Goal: Book appointment/travel/reservation

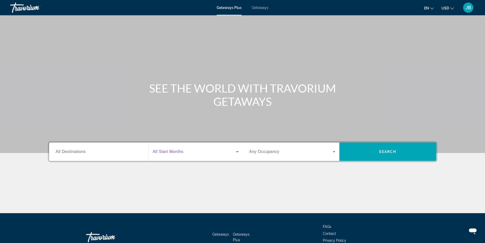
click at [237, 152] on icon "Search widget" at bounding box center [237, 151] width 3 height 1
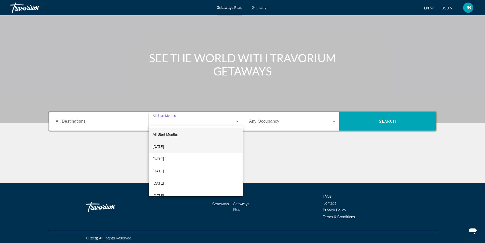
scroll to position [33, 0]
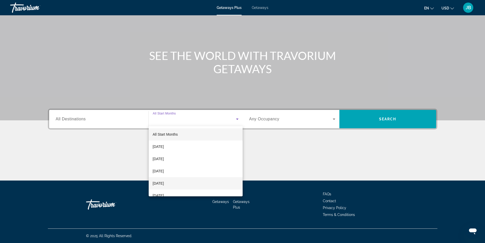
click at [163, 182] on span "[DATE]" at bounding box center [158, 183] width 11 height 6
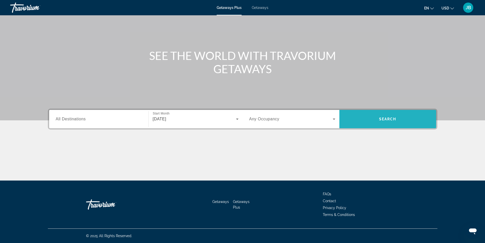
click at [388, 118] on span "Search" at bounding box center [387, 119] width 17 height 4
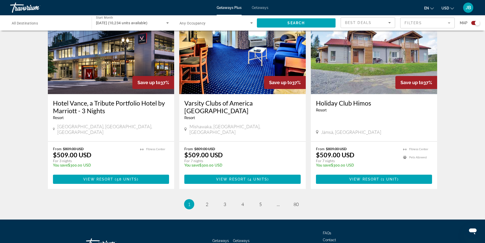
scroll to position [754, 0]
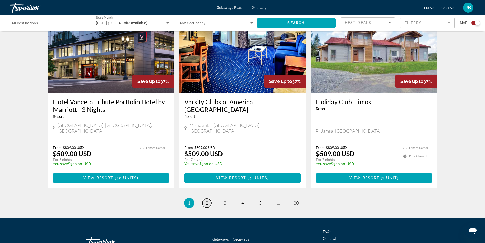
click at [207, 200] on span "2" at bounding box center [207, 203] width 3 height 6
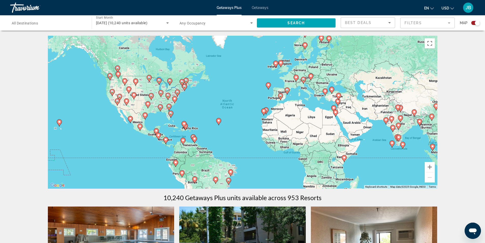
click at [175, 100] on image "Main content" at bounding box center [174, 98] width 3 height 3
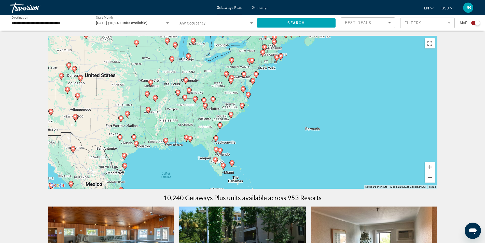
click at [231, 114] on image "Main content" at bounding box center [230, 113] width 3 height 3
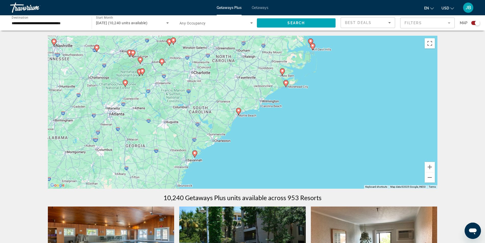
click at [239, 112] on icon "Main content" at bounding box center [238, 111] width 5 height 7
type input "**********"
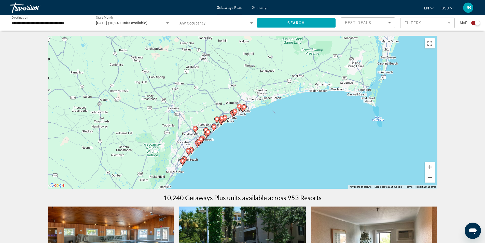
click at [244, 108] on image "Main content" at bounding box center [244, 106] width 3 height 3
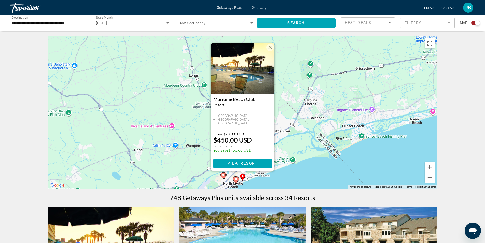
click at [268, 47] on button "Close" at bounding box center [270, 48] width 8 height 8
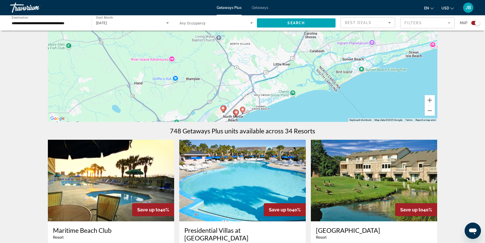
scroll to position [76, 0]
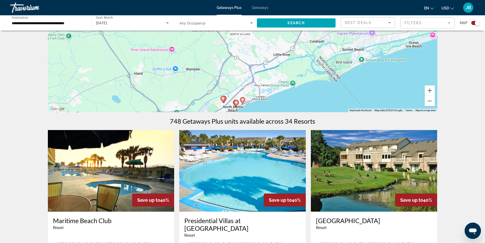
click at [236, 104] on icon "Main content" at bounding box center [236, 103] width 5 height 7
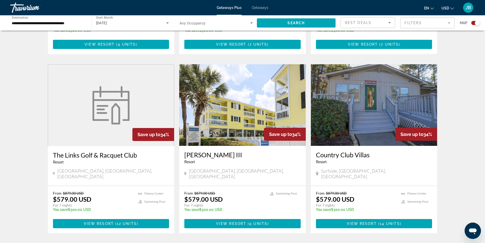
scroll to position [687, 0]
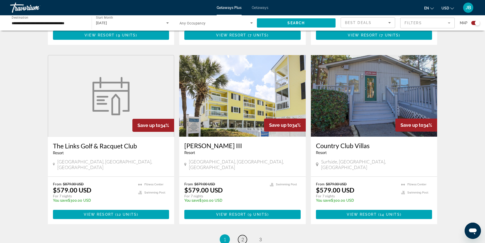
click at [243, 236] on span "2" at bounding box center [242, 239] width 3 height 6
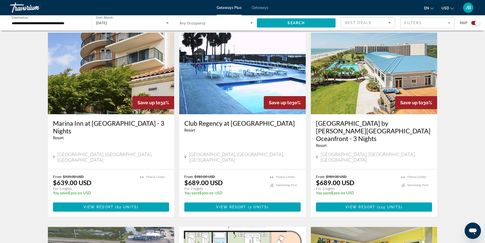
scroll to position [534, 0]
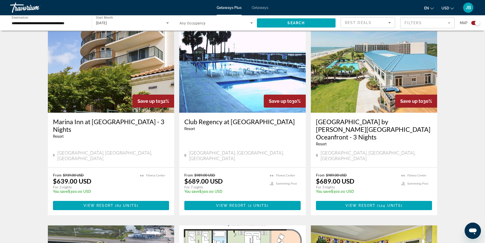
click at [367, 83] on img "Main content" at bounding box center [374, 71] width 126 height 81
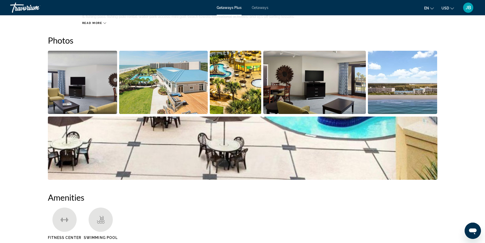
scroll to position [229, 0]
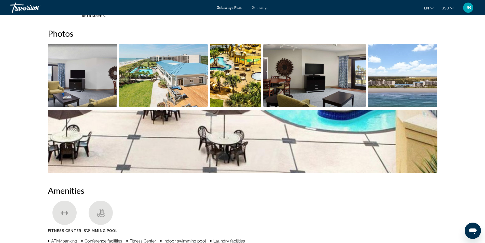
click at [105, 77] on img "Open full-screen image slider" at bounding box center [82, 75] width 69 height 63
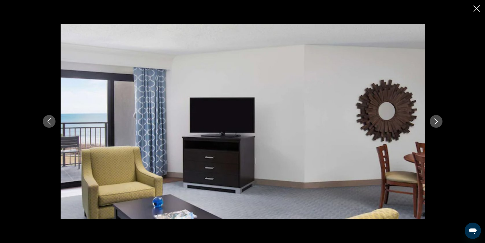
click at [435, 118] on button "Next image" at bounding box center [436, 121] width 13 height 13
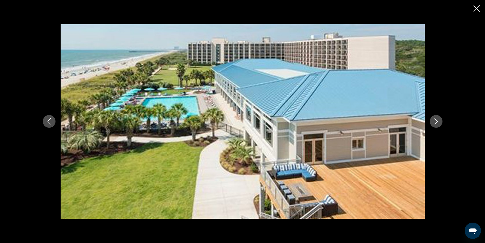
click at [435, 118] on button "Next image" at bounding box center [436, 121] width 13 height 13
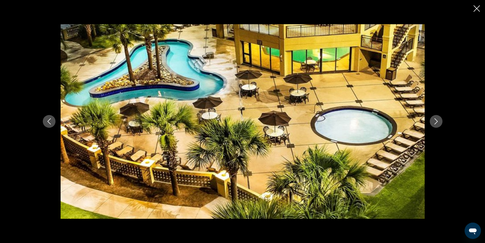
click at [435, 118] on button "Next image" at bounding box center [436, 121] width 13 height 13
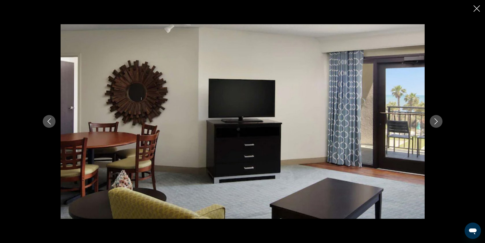
click at [435, 116] on button "Next image" at bounding box center [436, 121] width 13 height 13
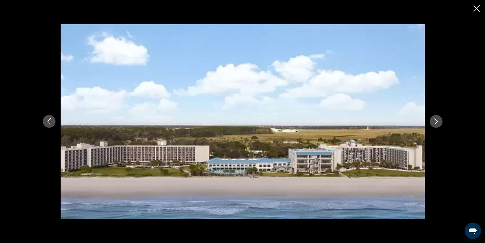
click at [435, 116] on button "Next image" at bounding box center [436, 121] width 13 height 13
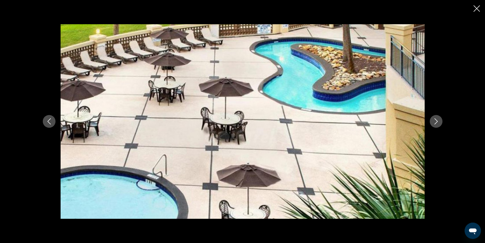
click at [435, 116] on button "Next image" at bounding box center [436, 121] width 13 height 13
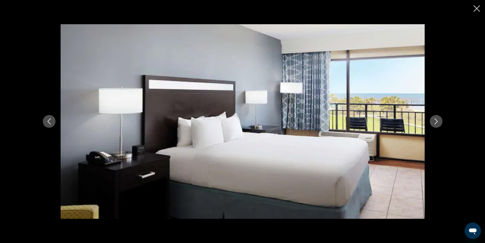
click at [435, 116] on button "Next image" at bounding box center [436, 121] width 13 height 13
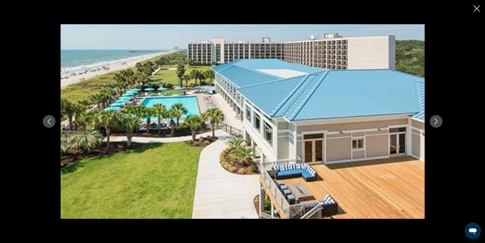
click at [435, 116] on button "Next image" at bounding box center [436, 121] width 13 height 13
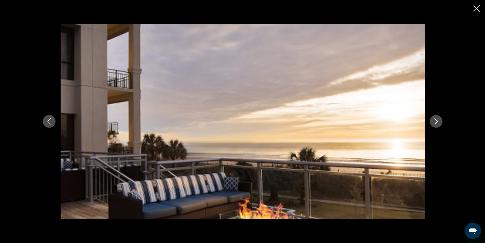
click at [435, 116] on button "Next image" at bounding box center [436, 121] width 13 height 13
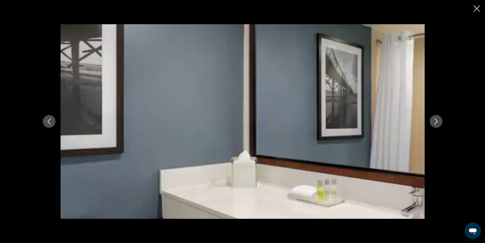
click at [435, 116] on button "Next image" at bounding box center [436, 121] width 13 height 13
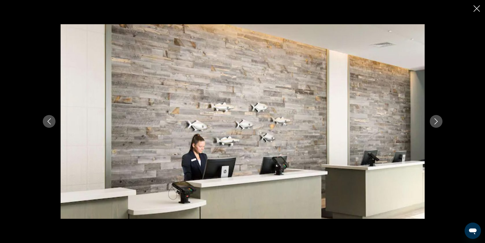
click at [475, 8] on icon "Close slideshow" at bounding box center [476, 8] width 6 height 6
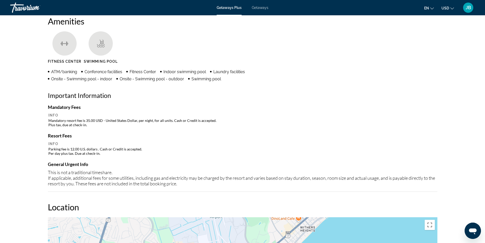
scroll to position [407, 0]
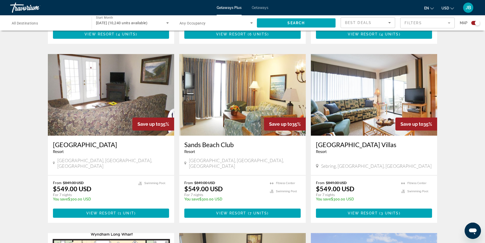
scroll to position [509, 0]
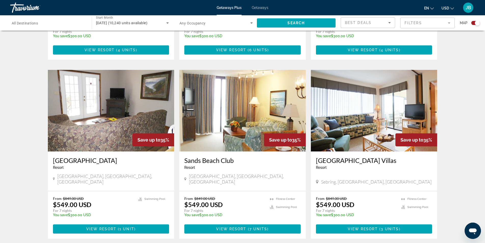
click at [226, 72] on img "Main content" at bounding box center [242, 110] width 126 height 81
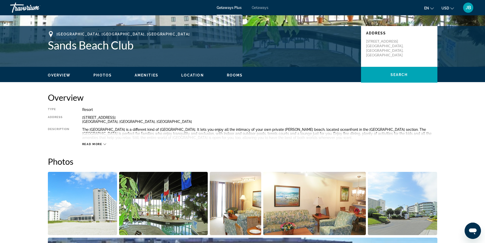
scroll to position [102, 0]
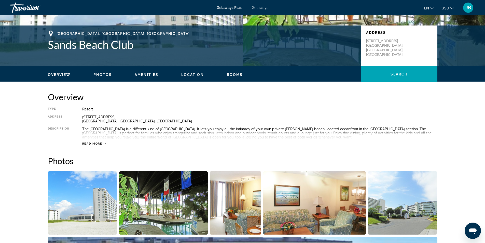
click at [105, 143] on icon "Main content" at bounding box center [104, 143] width 3 height 3
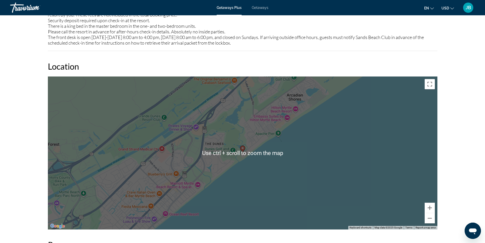
scroll to position [687, 0]
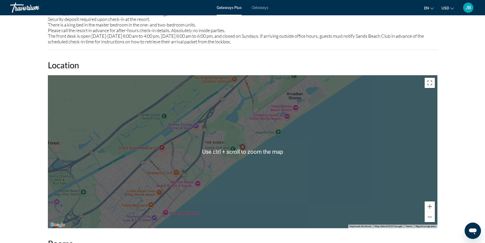
click at [236, 168] on div "To activate drag with keyboard, press Alt + Enter. Once in keyboard drag state,…" at bounding box center [242, 151] width 389 height 153
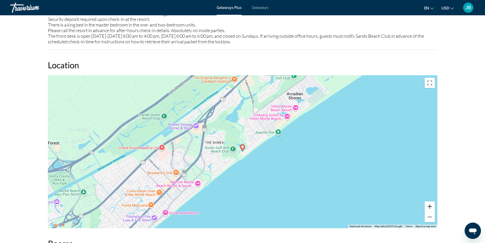
click at [428, 201] on button "Zoom in" at bounding box center [429, 206] width 10 height 10
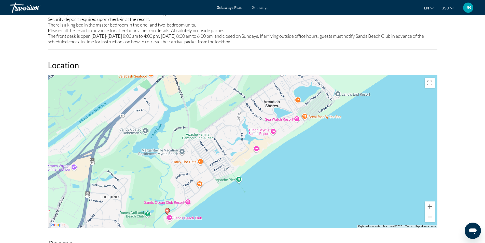
drag, startPoint x: 301, startPoint y: 97, endPoint x: 224, endPoint y: 162, distance: 99.9
click at [224, 162] on div "To activate drag with keyboard, press Alt + Enter. Once in keyboard drag state,…" at bounding box center [242, 151] width 389 height 153
click at [429, 201] on button "Zoom in" at bounding box center [429, 206] width 10 height 10
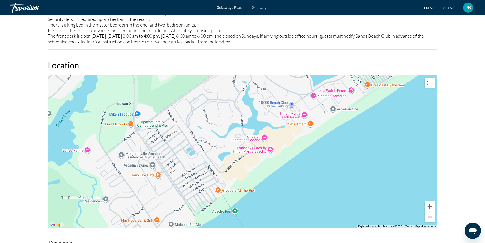
click at [428, 211] on button "Zoom out" at bounding box center [429, 216] width 10 height 10
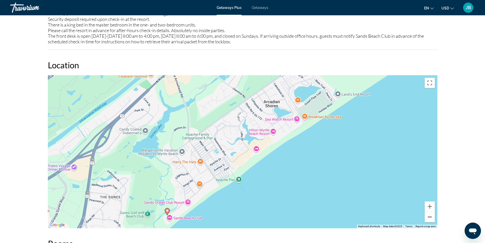
click at [428, 211] on button "Zoom out" at bounding box center [429, 216] width 10 height 10
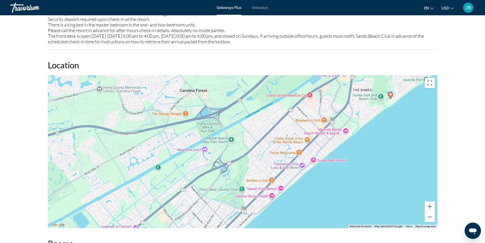
drag, startPoint x: 231, startPoint y: 167, endPoint x: 405, endPoint y: 83, distance: 192.8
click at [405, 83] on div "To activate drag with keyboard, press Alt + Enter. Once in keyboard drag state,…" at bounding box center [242, 151] width 389 height 153
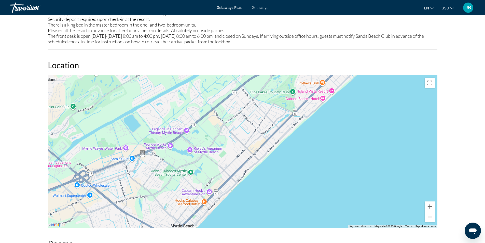
drag, startPoint x: 223, startPoint y: 188, endPoint x: 271, endPoint y: 92, distance: 106.8
click at [271, 92] on div "To activate drag with keyboard, press Alt + Enter. Once in keyboard drag state,…" at bounding box center [242, 151] width 389 height 153
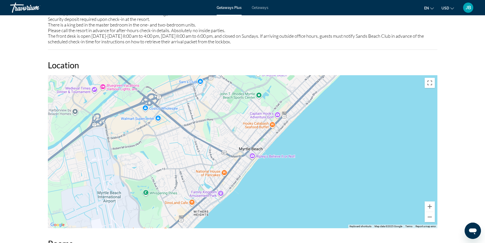
drag, startPoint x: 211, startPoint y: 176, endPoint x: 280, endPoint y: 99, distance: 103.3
click at [280, 99] on div "Main content" at bounding box center [242, 151] width 389 height 153
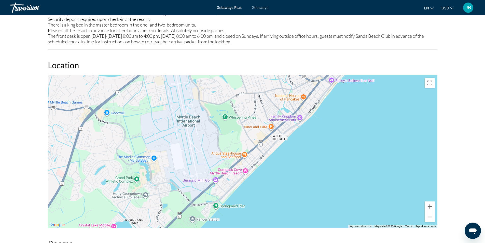
drag, startPoint x: 213, startPoint y: 169, endPoint x: 302, endPoint y: 86, distance: 122.1
click at [302, 86] on div "Main content" at bounding box center [242, 151] width 389 height 153
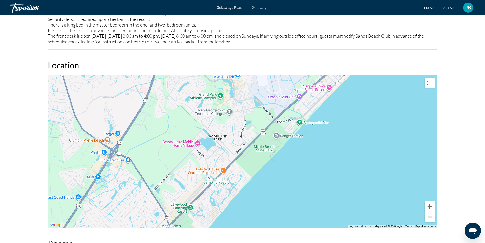
drag, startPoint x: 246, startPoint y: 150, endPoint x: 326, endPoint y: 70, distance: 113.7
click at [326, 75] on div "Main content" at bounding box center [242, 151] width 389 height 153
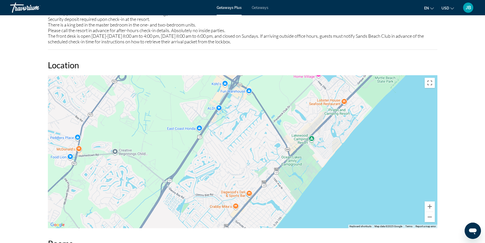
drag, startPoint x: 243, startPoint y: 139, endPoint x: 359, endPoint y: 76, distance: 132.3
click at [359, 75] on div "Main content" at bounding box center [242, 151] width 389 height 153
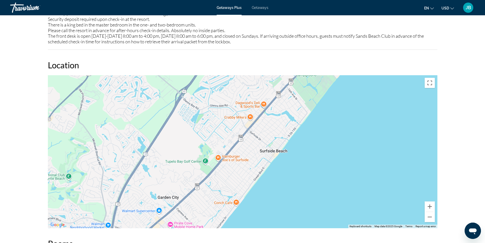
drag, startPoint x: 232, startPoint y: 169, endPoint x: 246, endPoint y: 81, distance: 89.3
click at [246, 81] on div "Main content" at bounding box center [242, 151] width 389 height 153
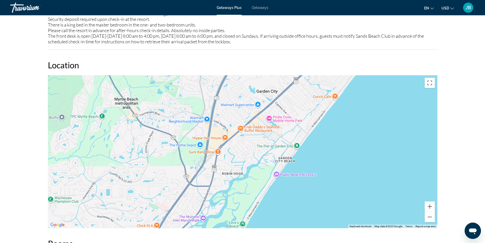
drag, startPoint x: 225, startPoint y: 192, endPoint x: 323, endPoint y: 87, distance: 143.9
click at [323, 87] on div "Main content" at bounding box center [242, 151] width 389 height 153
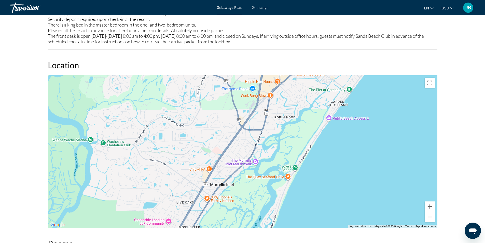
drag, startPoint x: 240, startPoint y: 159, endPoint x: 290, endPoint y: 103, distance: 75.0
click at [290, 103] on div "Main content" at bounding box center [242, 151] width 389 height 153
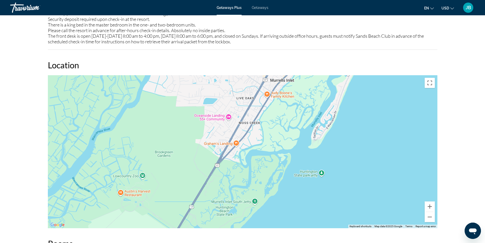
drag, startPoint x: 249, startPoint y: 189, endPoint x: 302, endPoint y: 95, distance: 108.4
click at [302, 95] on div "Main content" at bounding box center [242, 151] width 389 height 153
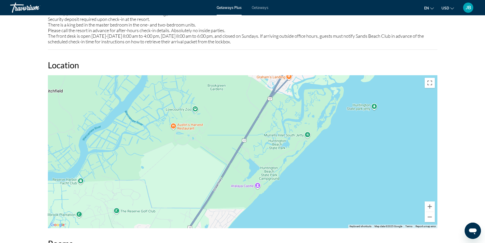
drag, startPoint x: 230, startPoint y: 175, endPoint x: 281, endPoint y: 109, distance: 83.3
click at [281, 109] on div "Main content" at bounding box center [242, 151] width 389 height 153
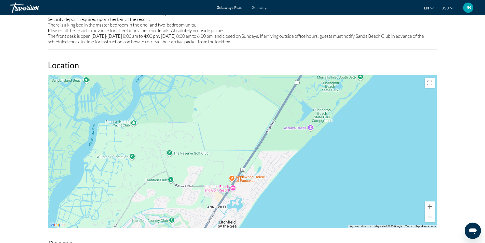
drag, startPoint x: 217, startPoint y: 188, endPoint x: 277, endPoint y: 124, distance: 87.9
click at [277, 124] on div "Main content" at bounding box center [242, 151] width 389 height 153
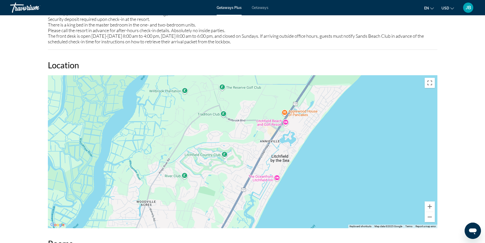
drag, startPoint x: 233, startPoint y: 193, endPoint x: 279, endPoint y: 132, distance: 76.0
click at [279, 132] on div "Main content" at bounding box center [242, 151] width 389 height 153
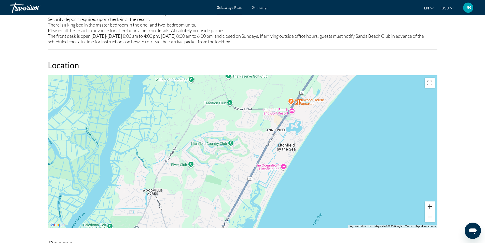
click at [432, 201] on button "Zoom in" at bounding box center [429, 206] width 10 height 10
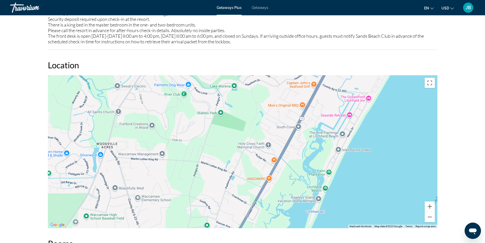
drag, startPoint x: 288, startPoint y: 167, endPoint x: 324, endPoint y: 78, distance: 96.8
click at [324, 78] on div "Main content" at bounding box center [242, 151] width 389 height 153
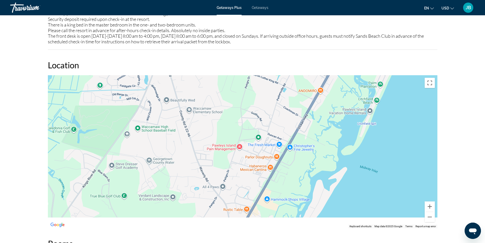
drag, startPoint x: 266, startPoint y: 160, endPoint x: 330, endPoint y: 81, distance: 100.8
click at [330, 81] on div "Main content" at bounding box center [242, 151] width 389 height 153
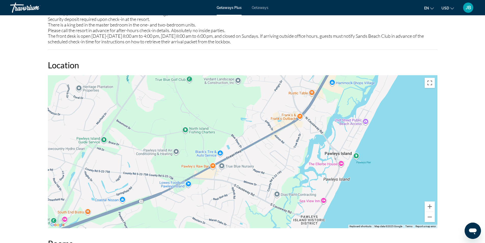
drag, startPoint x: 279, startPoint y: 165, endPoint x: 326, endPoint y: 61, distance: 114.9
click at [326, 61] on div "Location ← Move left → Move right ↑ Move up ↓ Move down + Zoom in - Zoom out Ho…" at bounding box center [242, 144] width 389 height 168
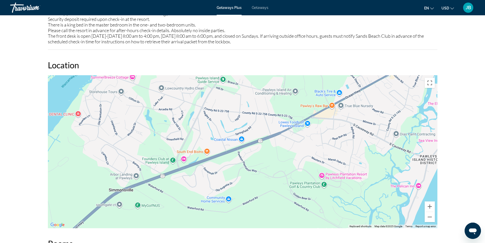
drag, startPoint x: 226, startPoint y: 131, endPoint x: 338, endPoint y: 84, distance: 121.6
click at [338, 84] on div "Main content" at bounding box center [242, 151] width 389 height 153
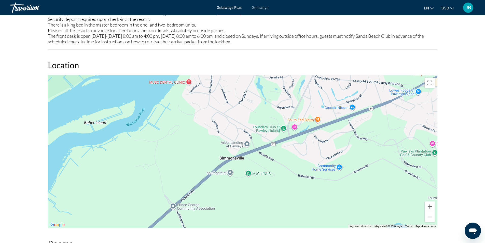
drag, startPoint x: 251, startPoint y: 121, endPoint x: 353, endPoint y: 98, distance: 104.8
click at [363, 89] on div "Main content" at bounding box center [242, 151] width 389 height 153
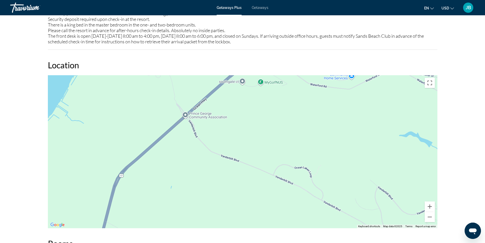
drag, startPoint x: 212, startPoint y: 156, endPoint x: 226, endPoint y: 62, distance: 95.4
click at [226, 62] on div "Location ← Move left → Move right ↑ Move up ↓ Move down + Zoom in - Zoom out Ho…" at bounding box center [242, 144] width 389 height 168
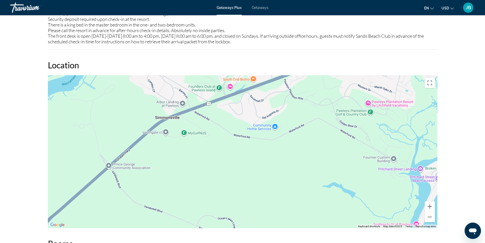
drag, startPoint x: 373, startPoint y: 97, endPoint x: 289, endPoint y: 177, distance: 115.9
click at [281, 179] on div "Main content" at bounding box center [242, 151] width 389 height 153
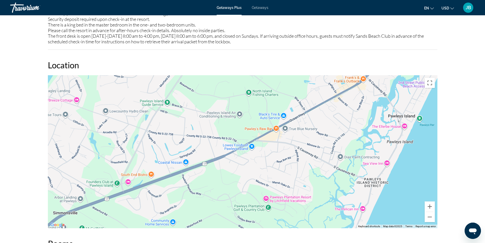
drag, startPoint x: 414, startPoint y: 102, endPoint x: 335, endPoint y: 157, distance: 96.3
click at [324, 164] on div "Main content" at bounding box center [242, 151] width 389 height 153
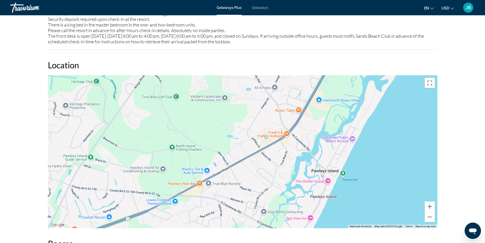
drag, startPoint x: 415, startPoint y: 95, endPoint x: 315, endPoint y: 158, distance: 118.2
click at [315, 158] on div "Main content" at bounding box center [242, 151] width 389 height 153
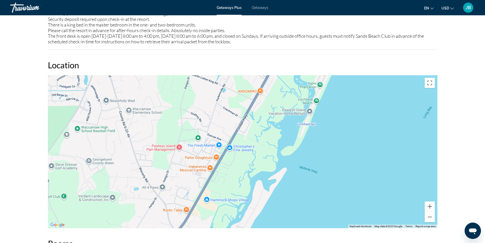
drag, startPoint x: 412, startPoint y: 86, endPoint x: 338, endPoint y: 179, distance: 119.4
click at [338, 179] on div "Main content" at bounding box center [242, 151] width 389 height 153
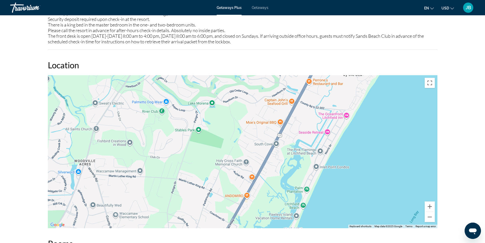
drag, startPoint x: 324, startPoint y: 93, endPoint x: 317, endPoint y: 194, distance: 102.0
click at [314, 197] on div "Main content" at bounding box center [242, 151] width 389 height 153
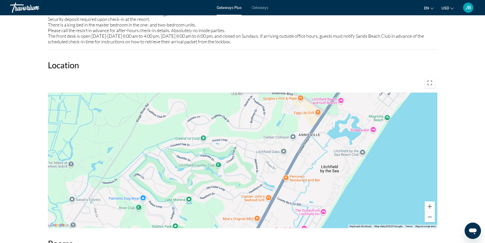
drag, startPoint x: 384, startPoint y: 91, endPoint x: 349, endPoint y: 177, distance: 93.3
click at [347, 179] on div "Main content" at bounding box center [242, 151] width 389 height 153
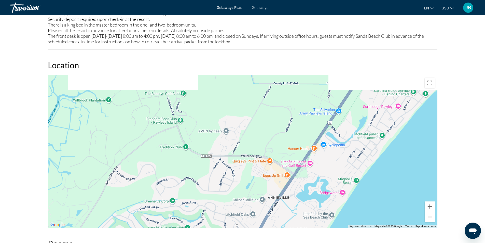
drag, startPoint x: 385, startPoint y: 113, endPoint x: 346, endPoint y: 195, distance: 90.5
click at [346, 195] on div "Main content" at bounding box center [242, 151] width 389 height 153
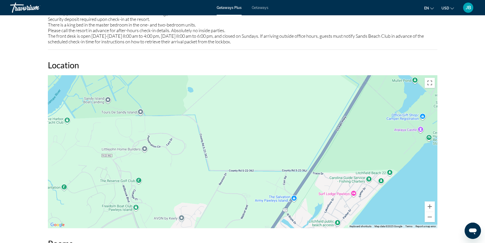
drag, startPoint x: 408, startPoint y: 111, endPoint x: 358, endPoint y: 191, distance: 94.7
click at [358, 191] on div "Main content" at bounding box center [242, 151] width 389 height 153
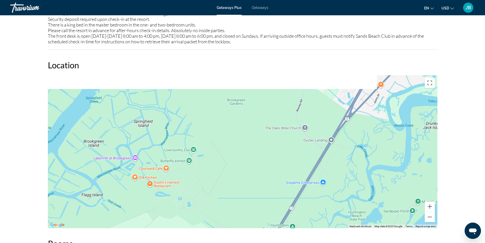
drag, startPoint x: 392, startPoint y: 109, endPoint x: 335, endPoint y: 206, distance: 111.8
click at [336, 207] on div "Main content" at bounding box center [242, 151] width 389 height 153
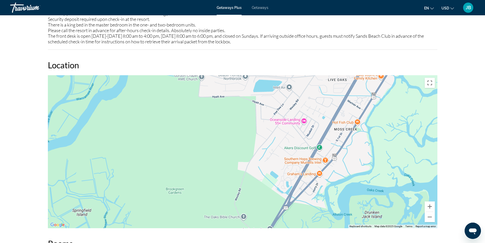
drag, startPoint x: 375, startPoint y: 121, endPoint x: 317, endPoint y: 199, distance: 97.5
click at [317, 199] on div "Main content" at bounding box center [242, 151] width 389 height 153
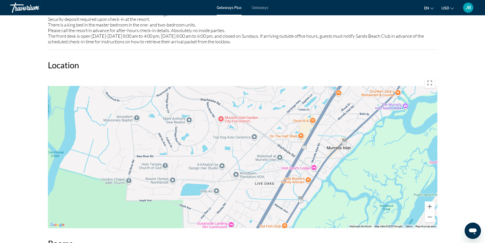
drag, startPoint x: 350, startPoint y: 127, endPoint x: 284, endPoint y: 224, distance: 116.7
click at [284, 228] on div "Overview Type Resort All-Inclusive No All-Inclusive Address [STREET_ADDRESS] De…" at bounding box center [242, 179] width 394 height 1346
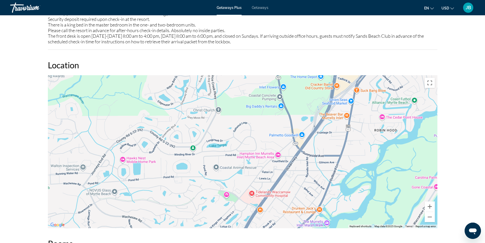
drag, startPoint x: 357, startPoint y: 130, endPoint x: 295, endPoint y: 220, distance: 109.4
click at [295, 221] on div "Main content" at bounding box center [242, 151] width 389 height 153
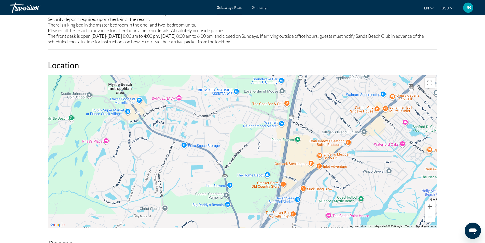
drag, startPoint x: 345, startPoint y: 112, endPoint x: 290, endPoint y: 211, distance: 113.4
click at [290, 211] on div "Main content" at bounding box center [242, 151] width 389 height 153
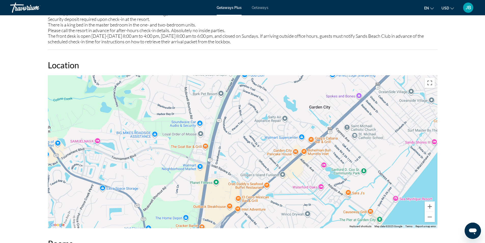
drag, startPoint x: 354, startPoint y: 141, endPoint x: 292, endPoint y: 164, distance: 65.7
click at [289, 164] on div "Main content" at bounding box center [242, 151] width 389 height 153
click at [428, 201] on button "Zoom in" at bounding box center [429, 206] width 10 height 10
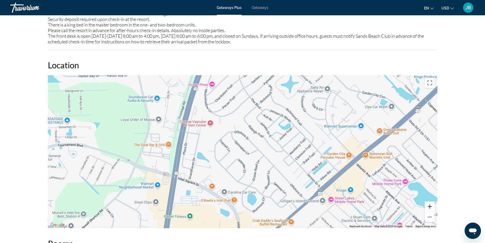
click at [431, 201] on button "Zoom in" at bounding box center [429, 206] width 10 height 10
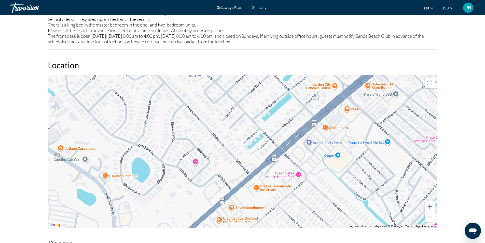
drag, startPoint x: 400, startPoint y: 176, endPoint x: 286, endPoint y: 107, distance: 133.4
click at [286, 107] on div "Main content" at bounding box center [242, 151] width 389 height 153
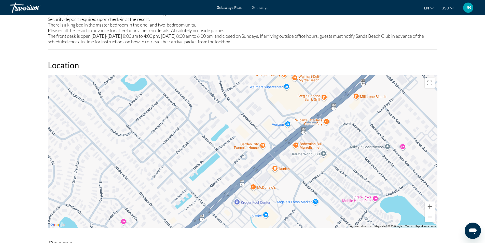
drag, startPoint x: 363, startPoint y: 112, endPoint x: 293, endPoint y: 170, distance: 91.4
click at [291, 171] on div "Main content" at bounding box center [242, 151] width 389 height 153
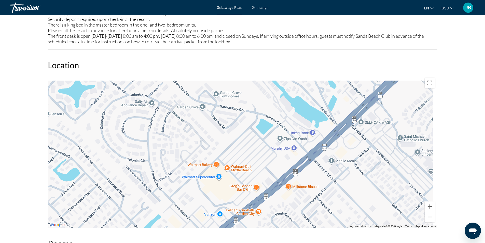
drag, startPoint x: 380, startPoint y: 109, endPoint x: 318, endPoint y: 192, distance: 104.0
click at [312, 197] on div "Main content" at bounding box center [242, 151] width 389 height 153
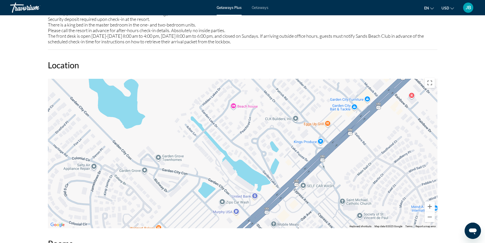
drag, startPoint x: 397, startPoint y: 126, endPoint x: 337, endPoint y: 191, distance: 87.9
click at [337, 191] on div "Main content" at bounding box center [242, 151] width 389 height 153
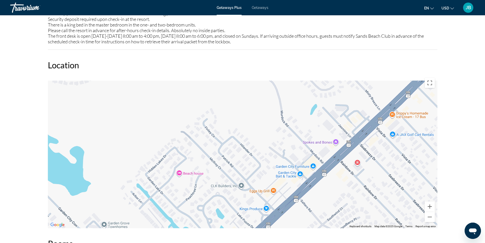
drag, startPoint x: 400, startPoint y: 122, endPoint x: 344, endPoint y: 190, distance: 88.1
click at [344, 190] on div "Main content" at bounding box center [242, 151] width 389 height 153
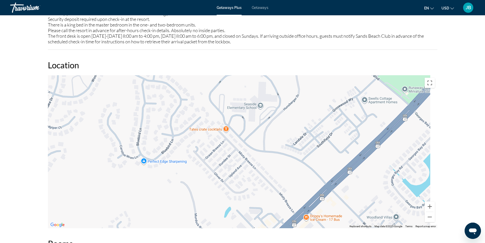
drag, startPoint x: 397, startPoint y: 133, endPoint x: 337, endPoint y: 210, distance: 97.2
click at [337, 210] on div "Main content" at bounding box center [242, 151] width 389 height 153
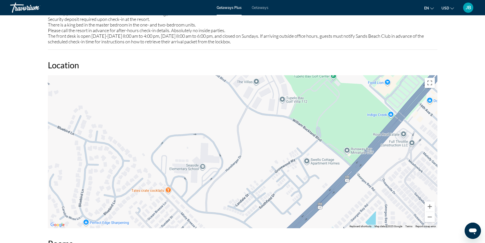
drag, startPoint x: 394, startPoint y: 140, endPoint x: 312, endPoint y: 216, distance: 111.7
click at [312, 216] on div "Main content" at bounding box center [242, 151] width 389 height 153
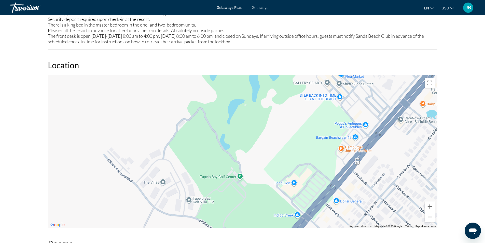
drag, startPoint x: 391, startPoint y: 144, endPoint x: 361, endPoint y: 186, distance: 51.6
click at [361, 186] on div "Main content" at bounding box center [242, 151] width 389 height 153
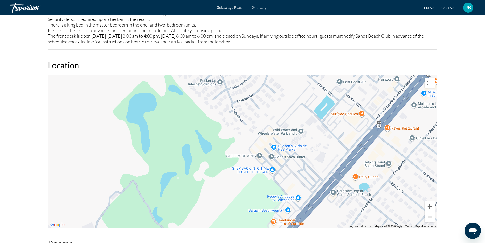
drag, startPoint x: 395, startPoint y: 143, endPoint x: 328, endPoint y: 216, distance: 99.8
click at [328, 216] on div "Main content" at bounding box center [242, 151] width 389 height 153
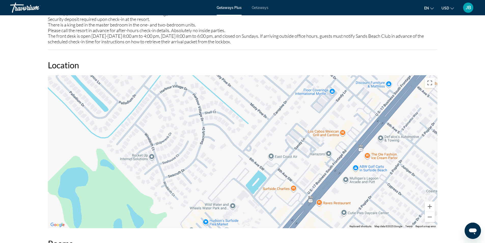
drag, startPoint x: 393, startPoint y: 143, endPoint x: 310, endPoint y: 229, distance: 119.7
click at [311, 230] on div "Overview Type Resort All-Inclusive No All-Inclusive Address [STREET_ADDRESS] De…" at bounding box center [242, 179] width 394 height 1346
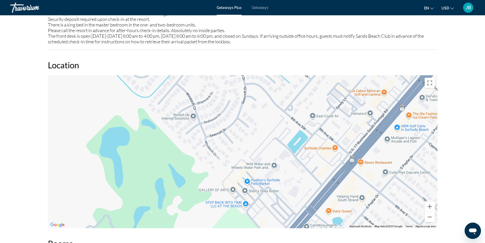
drag, startPoint x: 370, startPoint y: 161, endPoint x: 442, endPoint y: 96, distance: 97.5
click at [442, 96] on div "Overview Type Resort All-Inclusive No All-Inclusive Address [STREET_ADDRESS] De…" at bounding box center [243, 179] width 410 height 1346
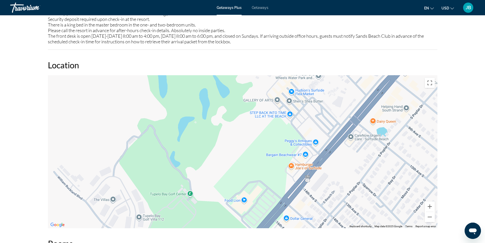
drag, startPoint x: 395, startPoint y: 187, endPoint x: 438, endPoint y: 90, distance: 105.7
click at [438, 91] on div "Overview Type Resort All-Inclusive No All-Inclusive Address [STREET_ADDRESS] De…" at bounding box center [242, 179] width 394 height 1346
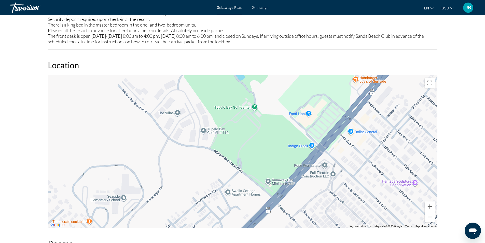
drag, startPoint x: 365, startPoint y: 164, endPoint x: 427, endPoint y: 90, distance: 96.2
click at [427, 90] on div "Main content" at bounding box center [242, 151] width 389 height 153
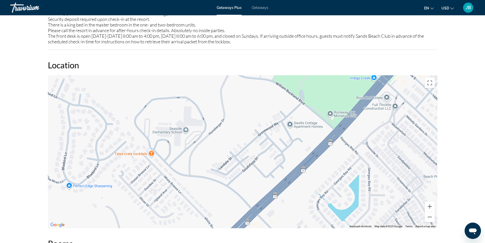
drag, startPoint x: 365, startPoint y: 142, endPoint x: 421, endPoint y: 82, distance: 82.7
click at [421, 82] on div "Main content" at bounding box center [242, 151] width 389 height 153
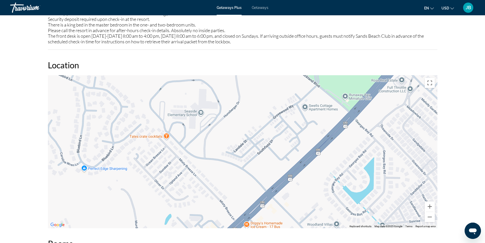
drag, startPoint x: 371, startPoint y: 149, endPoint x: 385, endPoint y: 133, distance: 21.3
click at [385, 133] on div "Main content" at bounding box center [242, 151] width 389 height 153
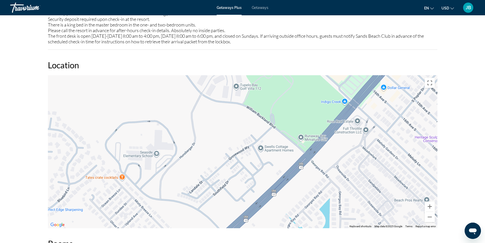
drag, startPoint x: 423, startPoint y: 99, endPoint x: 375, endPoint y: 149, distance: 69.6
click at [375, 149] on div "Main content" at bounding box center [242, 151] width 389 height 153
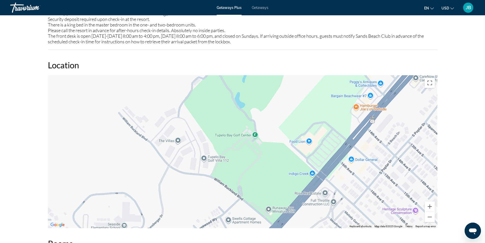
drag, startPoint x: 396, startPoint y: 118, endPoint x: 372, endPoint y: 176, distance: 63.5
click at [372, 176] on div "Main content" at bounding box center [242, 151] width 389 height 153
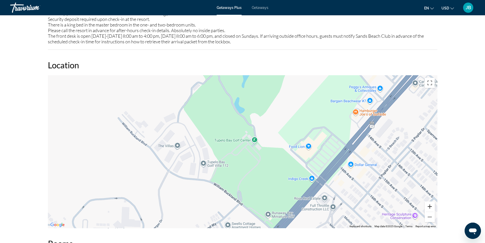
click at [429, 203] on button "Zoom in" at bounding box center [429, 206] width 10 height 10
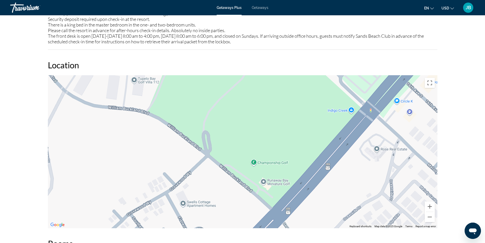
drag, startPoint x: 409, startPoint y: 195, endPoint x: 379, endPoint y: 96, distance: 104.1
click at [379, 96] on div "Main content" at bounding box center [242, 151] width 389 height 153
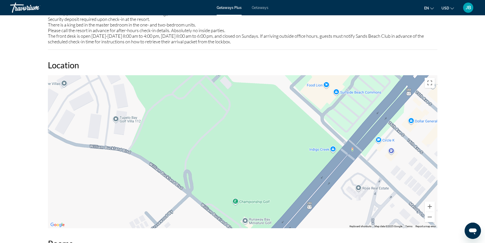
drag, startPoint x: 400, startPoint y: 118, endPoint x: 382, endPoint y: 156, distance: 42.2
click at [382, 156] on div "Main content" at bounding box center [242, 151] width 389 height 153
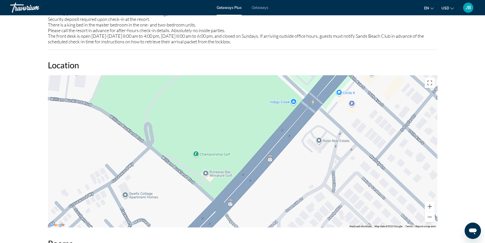
drag, startPoint x: 412, startPoint y: 152, endPoint x: 372, endPoint y: 104, distance: 63.1
click at [372, 104] on div "Main content" at bounding box center [242, 151] width 389 height 153
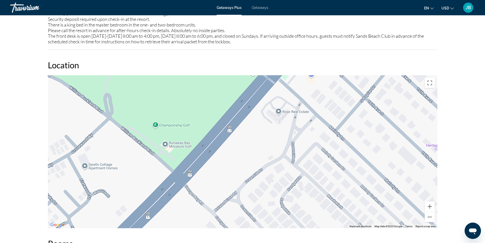
drag, startPoint x: 406, startPoint y: 135, endPoint x: 358, endPoint y: 101, distance: 58.8
click at [358, 102] on div "Main content" at bounding box center [242, 151] width 389 height 153
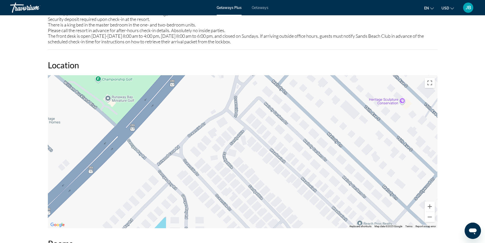
drag, startPoint x: 405, startPoint y: 142, endPoint x: 361, endPoint y: 104, distance: 57.9
click at [361, 104] on div "Main content" at bounding box center [242, 151] width 389 height 153
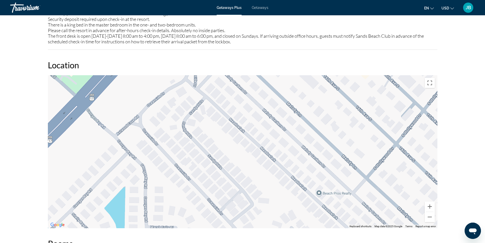
drag, startPoint x: 430, startPoint y: 151, endPoint x: 368, endPoint y: 105, distance: 77.7
click at [368, 105] on div "Main content" at bounding box center [242, 151] width 389 height 153
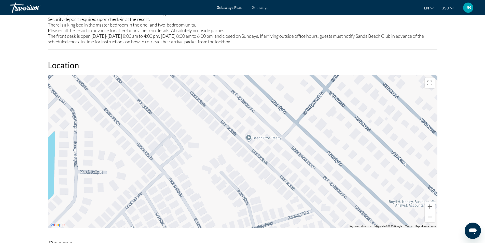
drag, startPoint x: 400, startPoint y: 131, endPoint x: 371, endPoint y: 104, distance: 39.6
click at [371, 105] on div "Main content" at bounding box center [242, 151] width 389 height 153
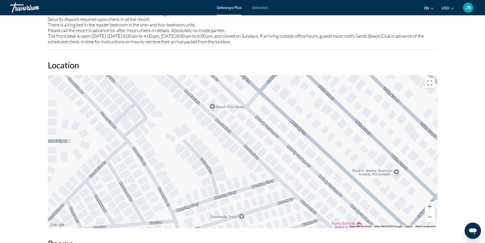
drag, startPoint x: 380, startPoint y: 120, endPoint x: 354, endPoint y: 98, distance: 33.6
click at [354, 98] on div "Main content" at bounding box center [242, 151] width 389 height 153
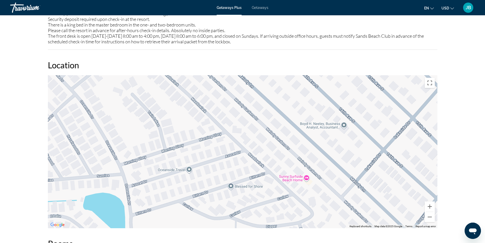
drag, startPoint x: 391, startPoint y: 135, endPoint x: 351, endPoint y: 88, distance: 62.3
click at [351, 88] on div "Main content" at bounding box center [242, 151] width 389 height 153
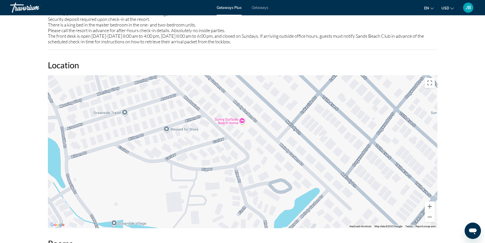
drag, startPoint x: 403, startPoint y: 122, endPoint x: 354, endPoint y: 109, distance: 51.0
click at [355, 109] on div "Main content" at bounding box center [242, 151] width 389 height 153
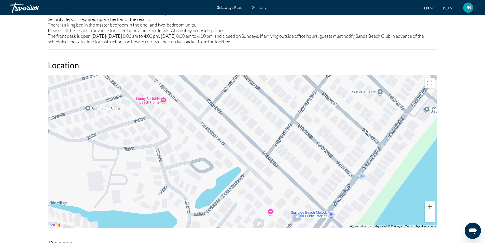
drag, startPoint x: 409, startPoint y: 135, endPoint x: 360, endPoint y: 116, distance: 52.8
click at [360, 116] on div "Main content" at bounding box center [242, 151] width 389 height 153
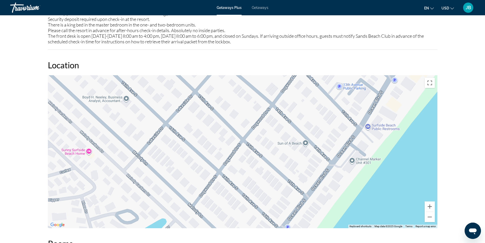
drag, startPoint x: 395, startPoint y: 101, endPoint x: 321, endPoint y: 164, distance: 96.9
click at [320, 166] on div "Main content" at bounding box center [242, 151] width 389 height 153
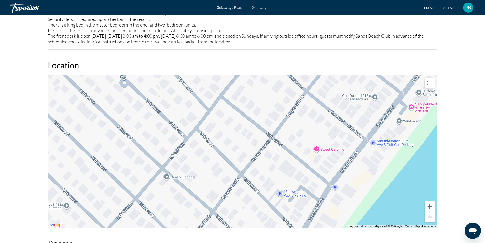
drag, startPoint x: 377, startPoint y: 86, endPoint x: 337, endPoint y: 184, distance: 105.8
click at [337, 184] on div "Main content" at bounding box center [242, 151] width 389 height 153
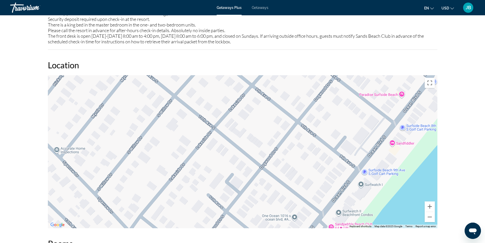
drag, startPoint x: 417, startPoint y: 91, endPoint x: 346, endPoint y: 194, distance: 124.8
click at [346, 194] on div "Main content" at bounding box center [242, 151] width 389 height 153
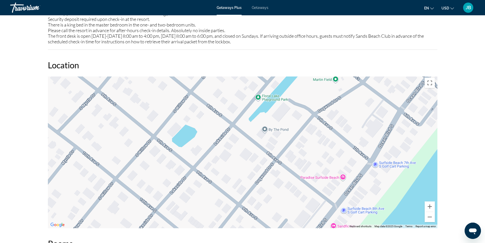
drag, startPoint x: 417, startPoint y: 110, endPoint x: 349, endPoint y: 208, distance: 119.9
click at [348, 209] on div "Main content" at bounding box center [242, 151] width 389 height 153
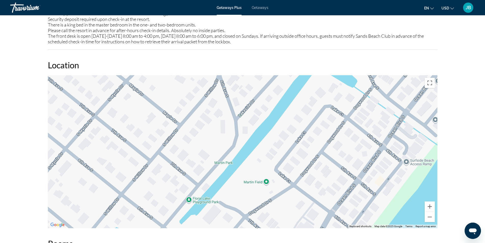
drag, startPoint x: 431, startPoint y: 107, endPoint x: 374, endPoint y: 192, distance: 102.8
click at [374, 192] on div "Main content" at bounding box center [242, 151] width 389 height 153
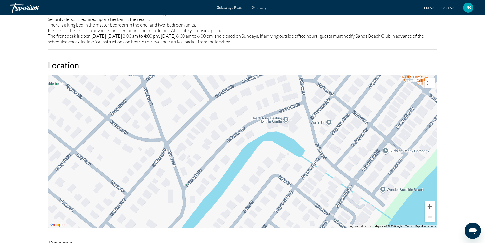
drag, startPoint x: 412, startPoint y: 129, endPoint x: 364, endPoint y: 194, distance: 80.5
click at [364, 194] on div "Main content" at bounding box center [242, 151] width 389 height 153
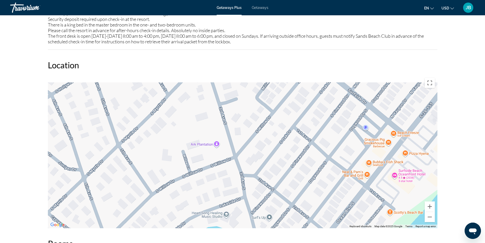
drag, startPoint x: 408, startPoint y: 126, endPoint x: 357, endPoint y: 207, distance: 96.5
click at [357, 207] on div "Main content" at bounding box center [242, 151] width 389 height 153
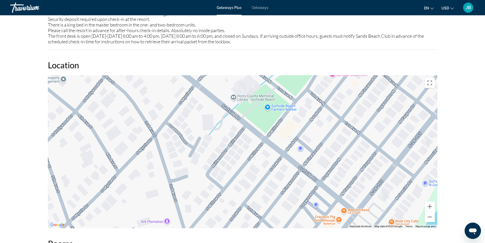
drag, startPoint x: 418, startPoint y: 127, endPoint x: 370, endPoint y: 204, distance: 91.0
click at [370, 204] on div "Main content" at bounding box center [242, 151] width 389 height 153
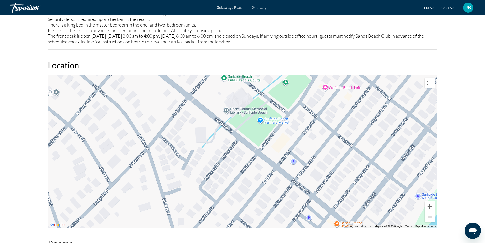
click at [429, 211] on button "Zoom out" at bounding box center [429, 216] width 10 height 10
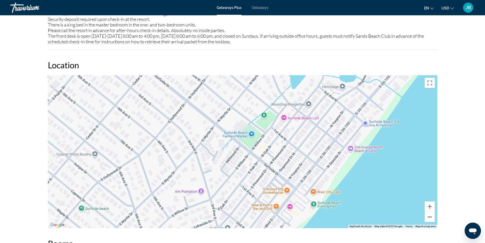
click at [429, 211] on button "Zoom out" at bounding box center [429, 216] width 10 height 10
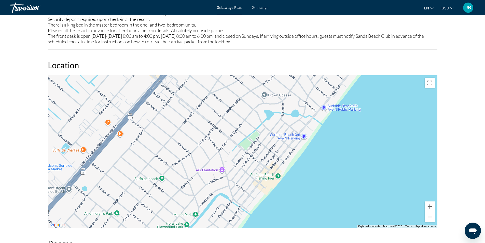
click at [429, 211] on button "Zoom out" at bounding box center [429, 216] width 10 height 10
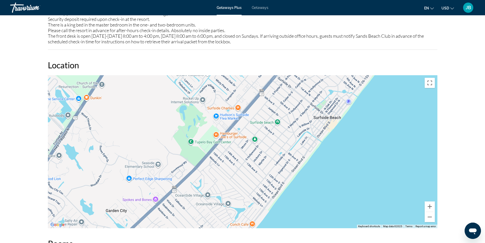
drag, startPoint x: 162, startPoint y: 192, endPoint x: 240, endPoint y: 151, distance: 87.8
click at [240, 151] on div "Main content" at bounding box center [242, 151] width 389 height 153
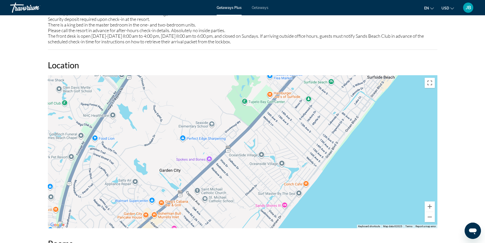
drag, startPoint x: 181, startPoint y: 202, endPoint x: 240, endPoint y: 154, distance: 75.6
click at [240, 154] on div "Main content" at bounding box center [242, 151] width 389 height 153
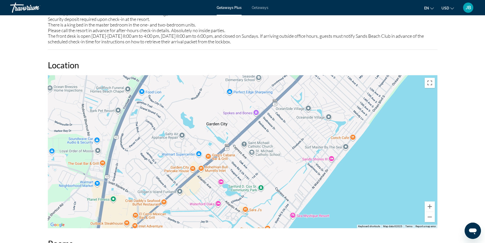
drag, startPoint x: 201, startPoint y: 192, endPoint x: 245, endPoint y: 155, distance: 57.2
click at [245, 155] on div "Main content" at bounding box center [242, 151] width 389 height 153
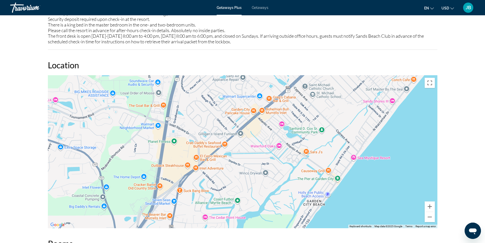
drag, startPoint x: 234, startPoint y: 197, endPoint x: 283, endPoint y: 138, distance: 76.6
click at [283, 139] on div "Main content" at bounding box center [242, 151] width 389 height 153
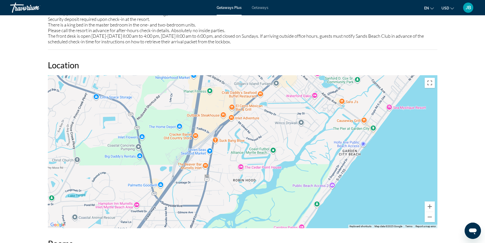
drag, startPoint x: 249, startPoint y: 187, endPoint x: 293, endPoint y: 123, distance: 77.8
click at [292, 124] on div "Main content" at bounding box center [242, 151] width 389 height 153
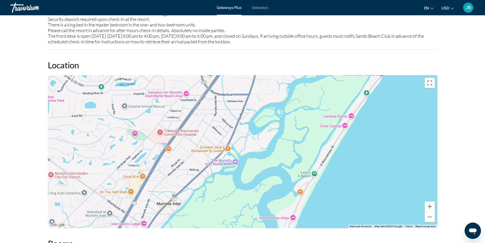
drag, startPoint x: 262, startPoint y: 190, endPoint x: 292, endPoint y: 113, distance: 82.8
click at [292, 114] on div "Main content" at bounding box center [242, 151] width 389 height 153
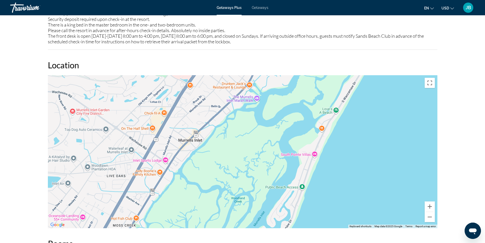
drag, startPoint x: 253, startPoint y: 191, endPoint x: 274, endPoint y: 128, distance: 66.4
click at [274, 129] on div "Main content" at bounding box center [242, 151] width 389 height 153
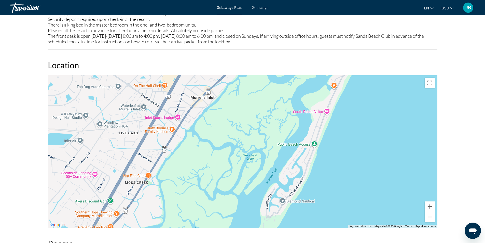
drag, startPoint x: 249, startPoint y: 191, endPoint x: 266, endPoint y: 142, distance: 51.8
click at [265, 144] on div "Main content" at bounding box center [242, 151] width 389 height 153
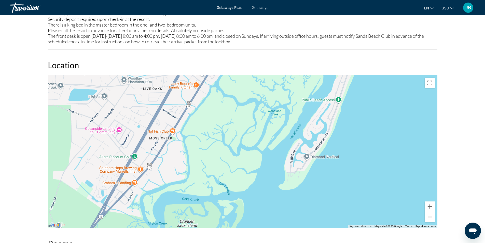
drag, startPoint x: 251, startPoint y: 184, endPoint x: 270, endPoint y: 154, distance: 35.9
click at [270, 154] on div "Main content" at bounding box center [242, 151] width 389 height 153
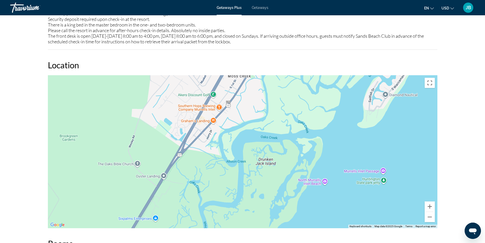
drag, startPoint x: 228, startPoint y: 166, endPoint x: 339, endPoint y: 68, distance: 148.5
click at [339, 68] on div "Location ← Move left → Move right ↑ Move up ↓ Move down + Zoom in - Zoom out Ho…" at bounding box center [242, 144] width 389 height 168
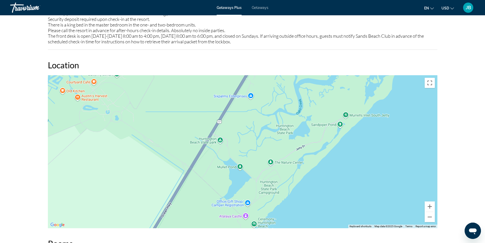
drag, startPoint x: 273, startPoint y: 143, endPoint x: 330, endPoint y: 63, distance: 98.2
click at [330, 64] on div "Location ← Move left → Move right ↑ Move up ↓ Move down + Zoom in - Zoom out Ho…" at bounding box center [242, 144] width 389 height 168
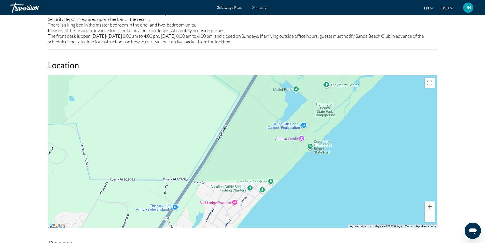
drag, startPoint x: 257, startPoint y: 141, endPoint x: 319, endPoint y: 76, distance: 90.0
click at [319, 77] on div "Main content" at bounding box center [242, 151] width 389 height 153
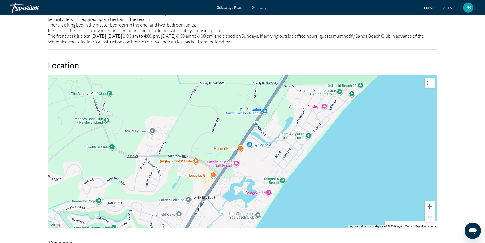
drag, startPoint x: 292, startPoint y: 116, endPoint x: 337, endPoint y: 64, distance: 68.7
click at [329, 76] on div "Main content" at bounding box center [242, 151] width 389 height 153
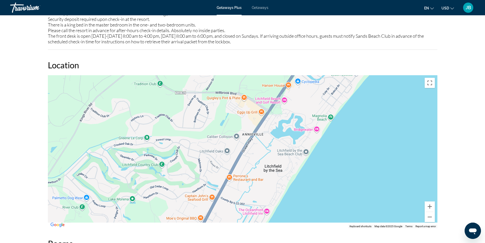
drag, startPoint x: 309, startPoint y: 104, endPoint x: 344, endPoint y: 44, distance: 69.5
click at [343, 46] on div "Overview Type Resort All-Inclusive No All-Inclusive Address [STREET_ADDRESS] De…" at bounding box center [242, 179] width 394 height 1346
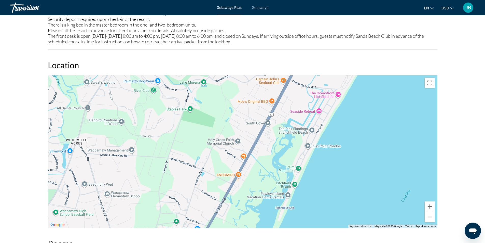
drag, startPoint x: 322, startPoint y: 76, endPoint x: 356, endPoint y: 28, distance: 58.5
click at [352, 34] on div "Overview Type Resort All-Inclusive No All-Inclusive Address [STREET_ADDRESS] De…" at bounding box center [242, 179] width 394 height 1346
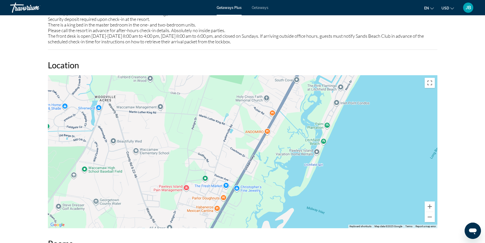
drag, startPoint x: 332, startPoint y: 67, endPoint x: 372, endPoint y: 32, distance: 52.9
click at [364, 39] on div "Overview Type Resort All-Inclusive No All-Inclusive Address [STREET_ADDRESS] De…" at bounding box center [242, 179] width 394 height 1346
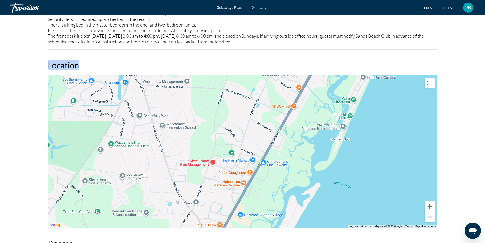
drag, startPoint x: 298, startPoint y: 136, endPoint x: 353, endPoint y: 80, distance: 78.3
click at [346, 89] on div "Main content" at bounding box center [242, 151] width 389 height 153
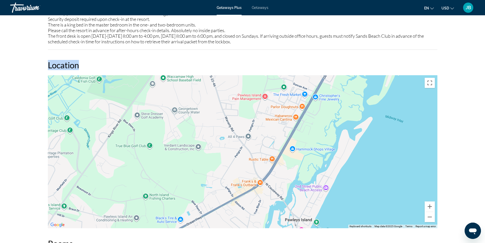
drag, startPoint x: 310, startPoint y: 142, endPoint x: 337, endPoint y: 73, distance: 73.5
click at [334, 88] on div "Main content" at bounding box center [242, 151] width 389 height 153
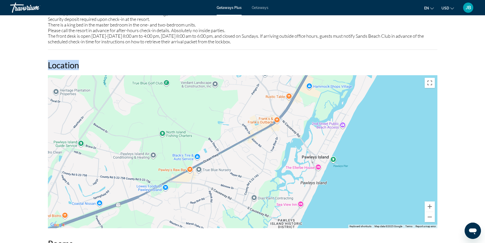
drag, startPoint x: 314, startPoint y: 131, endPoint x: 319, endPoint y: 83, distance: 47.6
click at [319, 83] on div "Main content" at bounding box center [242, 151] width 389 height 153
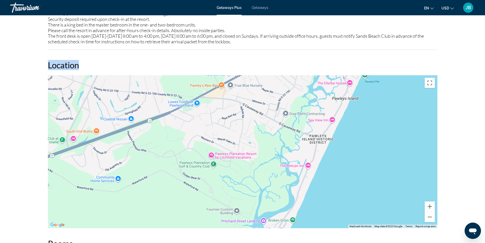
drag, startPoint x: 304, startPoint y: 124, endPoint x: 346, endPoint y: 79, distance: 61.2
click at [336, 89] on div "Main content" at bounding box center [242, 151] width 389 height 153
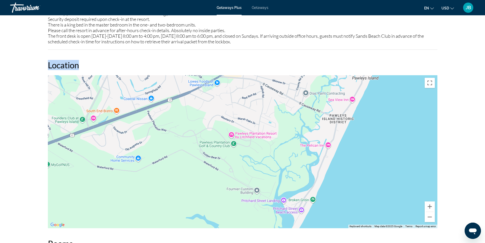
drag, startPoint x: 351, startPoint y: 90, endPoint x: 323, endPoint y: 145, distance: 62.1
click at [323, 145] on div "Main content" at bounding box center [242, 151] width 389 height 153
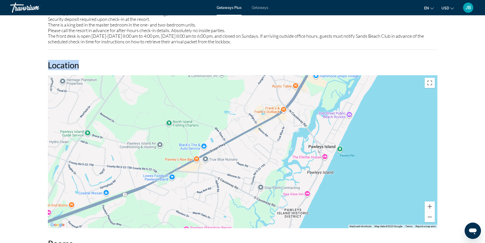
drag, startPoint x: 348, startPoint y: 86, endPoint x: 324, endPoint y: 130, distance: 50.2
click at [324, 131] on div "Main content" at bounding box center [242, 151] width 389 height 153
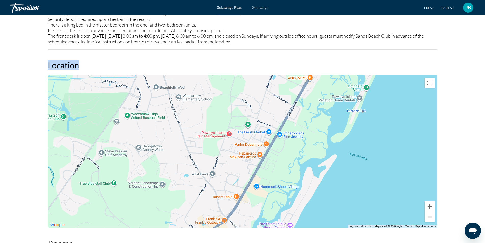
drag, startPoint x: 353, startPoint y: 80, endPoint x: 323, endPoint y: 143, distance: 70.0
click at [323, 143] on div "Main content" at bounding box center [242, 151] width 389 height 153
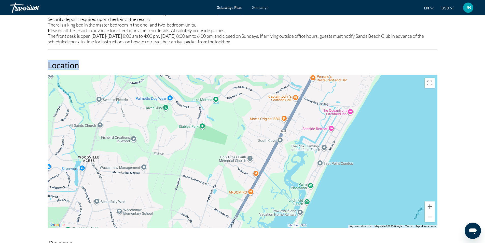
drag, startPoint x: 353, startPoint y: 87, endPoint x: 324, endPoint y: 148, distance: 67.8
click at [325, 147] on div "Main content" at bounding box center [242, 151] width 389 height 153
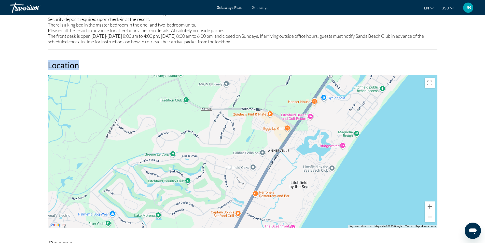
drag, startPoint x: 355, startPoint y: 94, endPoint x: 323, endPoint y: 154, distance: 67.4
click at [324, 155] on div "Main content" at bounding box center [242, 151] width 389 height 153
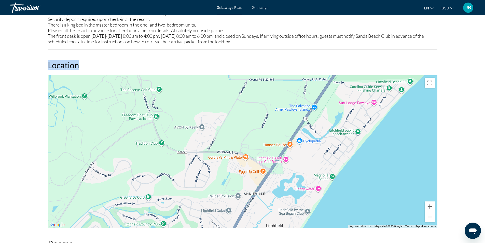
drag, startPoint x: 361, startPoint y: 95, endPoint x: 312, endPoint y: 169, distance: 88.7
click at [312, 169] on div "Main content" at bounding box center [242, 151] width 389 height 153
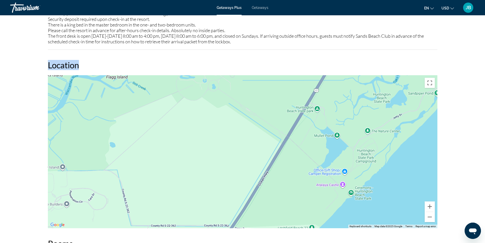
drag, startPoint x: 363, startPoint y: 111, endPoint x: 323, endPoint y: 163, distance: 65.5
click at [323, 163] on div "Main content" at bounding box center [242, 151] width 389 height 153
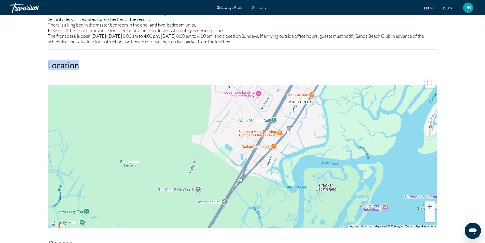
drag, startPoint x: 383, startPoint y: 98, endPoint x: 338, endPoint y: 164, distance: 79.6
click at [332, 173] on div "Main content" at bounding box center [242, 151] width 389 height 153
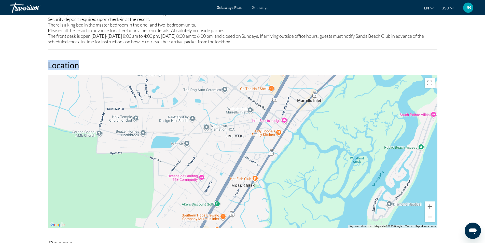
drag, startPoint x: 393, startPoint y: 102, endPoint x: 342, endPoint y: 181, distance: 93.9
click at [344, 179] on div "Main content" at bounding box center [242, 151] width 389 height 153
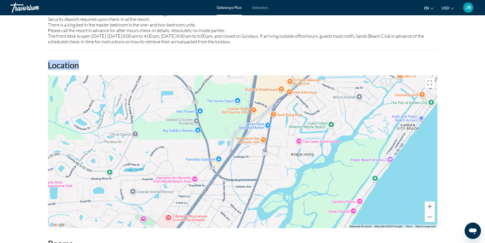
drag, startPoint x: 391, startPoint y: 125, endPoint x: 349, endPoint y: 174, distance: 64.6
click at [350, 174] on div "Main content" at bounding box center [242, 151] width 389 height 153
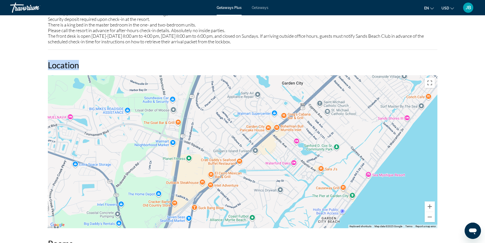
drag, startPoint x: 391, startPoint y: 131, endPoint x: 335, endPoint y: 197, distance: 86.6
click at [335, 201] on div "Main content" at bounding box center [242, 151] width 389 height 153
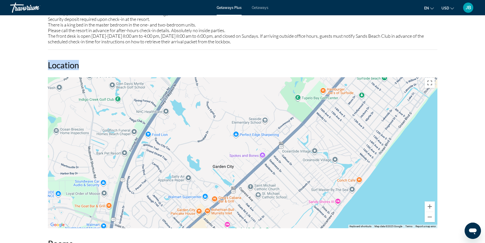
drag, startPoint x: 378, startPoint y: 140, endPoint x: 324, endPoint y: 201, distance: 81.5
click at [325, 200] on div "Main content" at bounding box center [242, 151] width 389 height 153
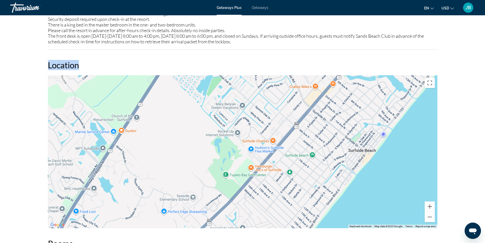
drag, startPoint x: 375, startPoint y: 136, endPoint x: 332, endPoint y: 199, distance: 76.5
click at [333, 198] on div "Main content" at bounding box center [242, 151] width 389 height 153
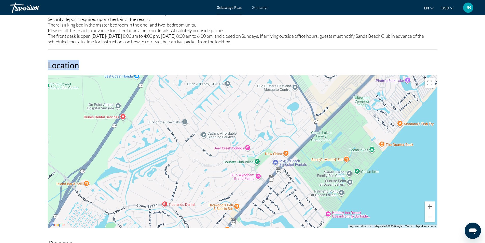
drag
click at [323, 224] on div "Overview Type Resort All-Inclusive No All-Inclusive Address [STREET_ADDRESS] De…" at bounding box center [242, 179] width 394 height 1346
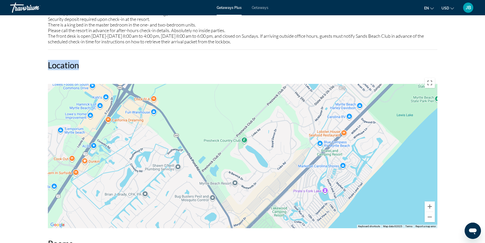
click at [311, 218] on div "Main content" at bounding box center [242, 151] width 389 height 153
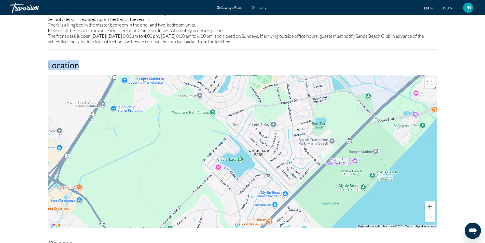
click at [296, 222] on div "Overview Type Resort All-Inclusive No All-Inclusive Address [STREET_ADDRESS] De…" at bounding box center [242, 179] width 394 height 1346
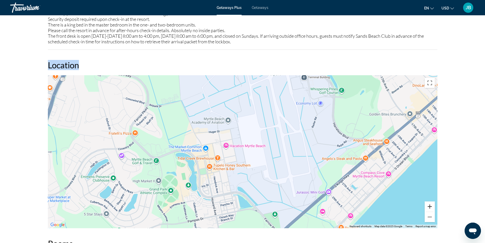
click at [431, 201] on button "Zoom in" at bounding box center [429, 206] width 10 height 10
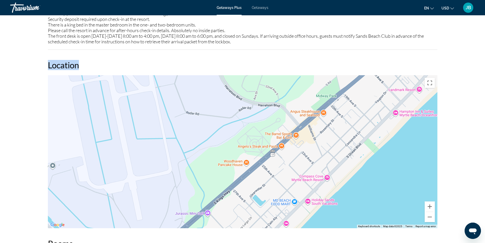
drag, startPoint x: 408, startPoint y: 156, endPoint x: 201, endPoint y: 134, distance: 208.4
click at [201, 134] on div "Main content" at bounding box center [242, 151] width 389 height 153
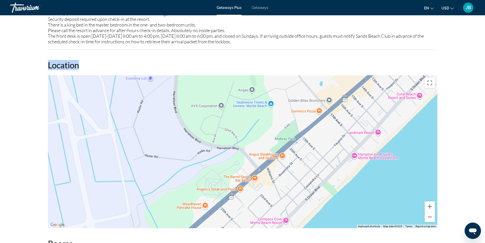
drag, startPoint x: 322, startPoint y: 116, endPoint x: 272, endPoint y: 167, distance: 72.0
click at [272, 167] on div "Main content" at bounding box center [242, 151] width 389 height 153
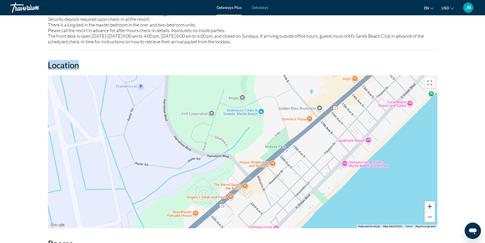
click at [430, 201] on button "Zoom in" at bounding box center [429, 206] width 10 height 10
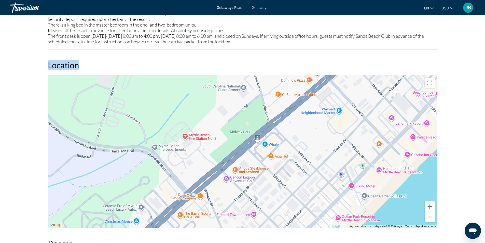
drag, startPoint x: 380, startPoint y: 131, endPoint x: 312, endPoint y: 121, distance: 68.6
click at [312, 121] on div "Main content" at bounding box center [242, 151] width 389 height 153
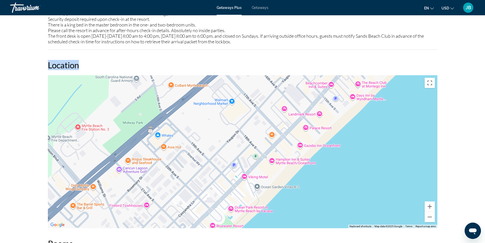
drag, startPoint x: 365, startPoint y: 122, endPoint x: 265, endPoint y: 113, distance: 99.7
click at [265, 113] on div "Main content" at bounding box center [242, 151] width 389 height 153
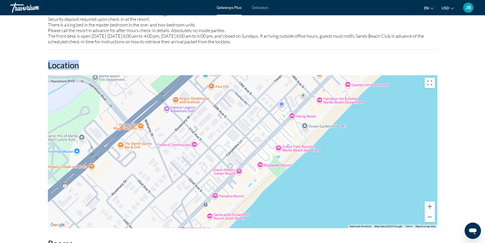
drag, startPoint x: 243, startPoint y: 172, endPoint x: 291, endPoint y: 110, distance: 78.0
click at [291, 110] on div "Main content" at bounding box center [242, 151] width 389 height 153
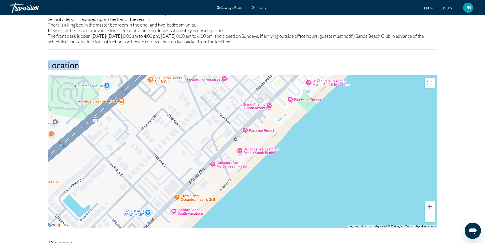
drag, startPoint x: 232, startPoint y: 190, endPoint x: 262, endPoint y: 124, distance: 72.9
click at [262, 124] on div "Main content" at bounding box center [242, 151] width 389 height 153
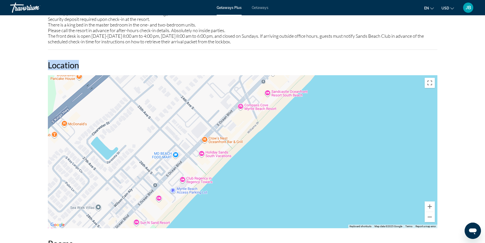
drag, startPoint x: 230, startPoint y: 172, endPoint x: 257, endPoint y: 114, distance: 63.4
click at [257, 114] on div "Main content" at bounding box center [242, 151] width 389 height 153
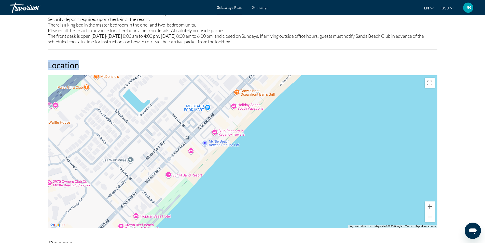
drag, startPoint x: 204, startPoint y: 172, endPoint x: 237, endPoint y: 124, distance: 58.1
click at [237, 124] on div "Main content" at bounding box center [242, 151] width 389 height 153
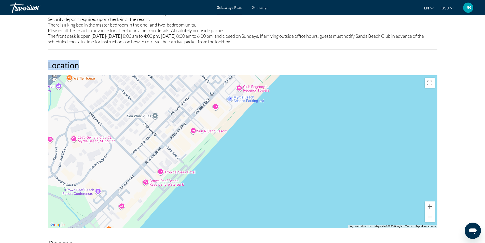
drag, startPoint x: 187, startPoint y: 174, endPoint x: 212, endPoint y: 129, distance: 51.7
click at [212, 129] on div "Main content" at bounding box center [242, 151] width 389 height 153
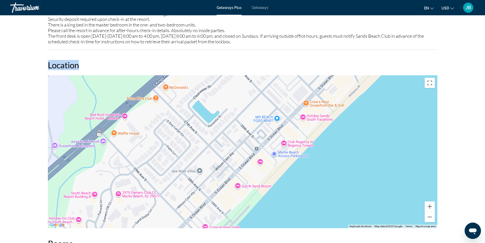
drag, startPoint x: 89, startPoint y: 95, endPoint x: 134, endPoint y: 150, distance: 71.3
click at [134, 150] on div "Main content" at bounding box center [242, 151] width 389 height 153
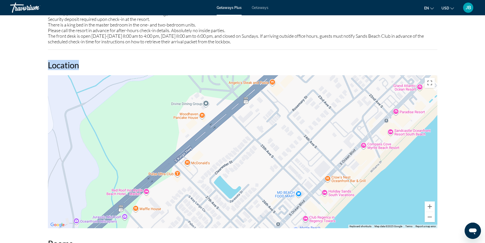
drag, startPoint x: 142, startPoint y: 115, endPoint x: 165, endPoint y: 192, distance: 79.8
click at [165, 192] on div "Main content" at bounding box center [242, 151] width 389 height 153
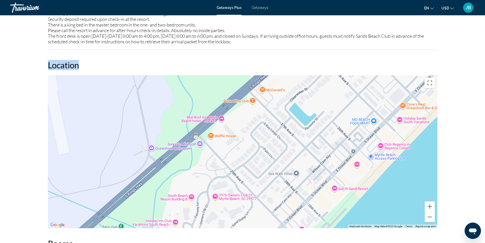
drag, startPoint x: 171, startPoint y: 184, endPoint x: 243, endPoint y: 115, distance: 99.9
click at [243, 115] on div "Main content" at bounding box center [242, 151] width 389 height 153
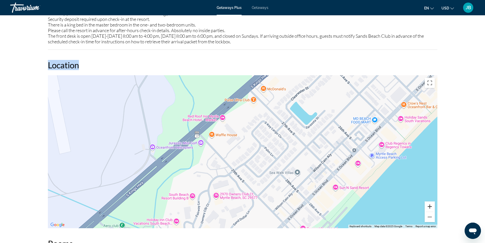
click at [429, 201] on button "Zoom in" at bounding box center [429, 206] width 10 height 10
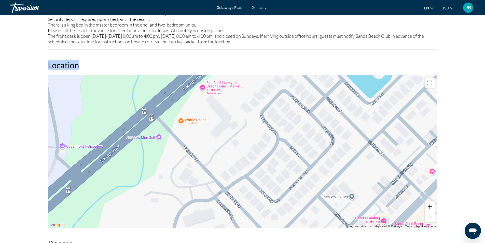
click at [429, 201] on button "Zoom in" at bounding box center [429, 206] width 10 height 10
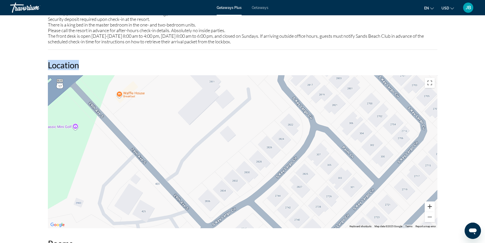
click at [429, 201] on button "Zoom in" at bounding box center [429, 206] width 10 height 10
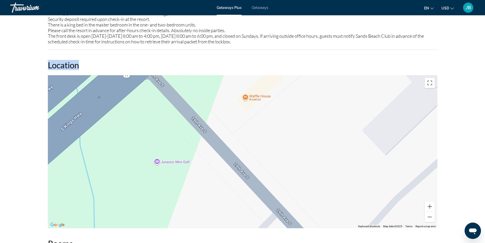
drag, startPoint x: 145, startPoint y: 135, endPoint x: 395, endPoint y: 192, distance: 257.0
click at [395, 192] on div "Main content" at bounding box center [242, 151] width 389 height 153
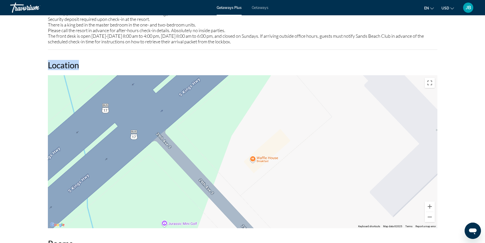
drag, startPoint x: 187, startPoint y: 113, endPoint x: 194, endPoint y: 176, distance: 63.3
click at [194, 176] on div "Main content" at bounding box center [242, 151] width 389 height 153
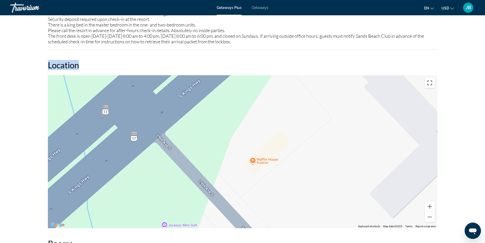
click at [431, 78] on button "Toggle fullscreen view" at bounding box center [429, 83] width 10 height 10
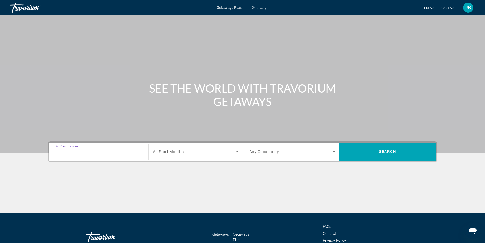
click at [103, 153] on input "Destination All Destinations" at bounding box center [99, 152] width 86 height 6
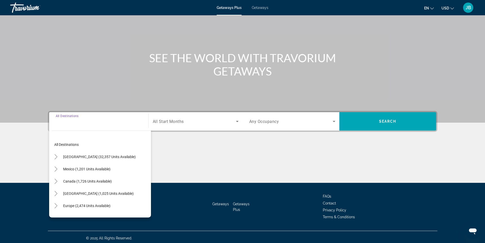
scroll to position [33, 0]
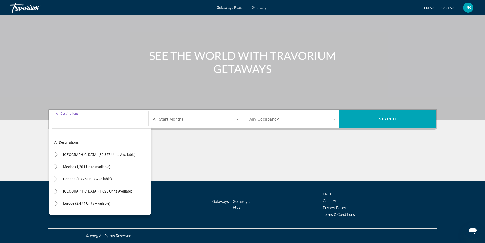
click at [99, 124] on div "Search widget" at bounding box center [99, 119] width 86 height 15
click at [96, 189] on span "[GEOGRAPHIC_DATA] (1,025 units available)" at bounding box center [98, 191] width 70 height 4
type input "**********"
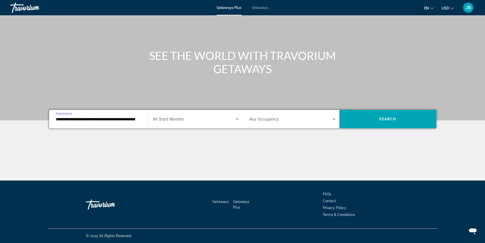
click at [236, 118] on icon "Search widget" at bounding box center [237, 119] width 6 height 6
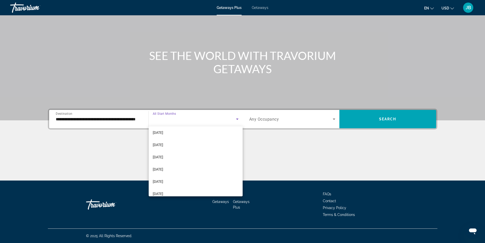
scroll to position [51, 0]
click at [202, 168] on mat-option "[DATE]" at bounding box center [196, 169] width 94 height 12
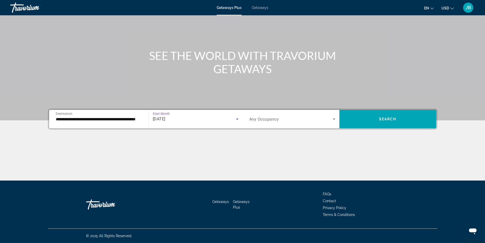
click at [334, 117] on icon "Search widget" at bounding box center [334, 119] width 6 height 6
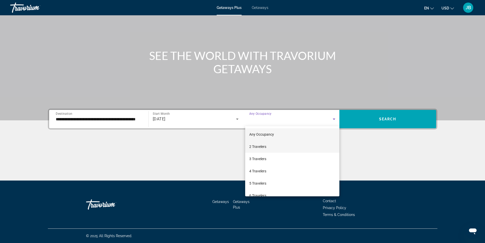
click at [297, 146] on mat-option "2 Travelers" at bounding box center [292, 146] width 94 height 12
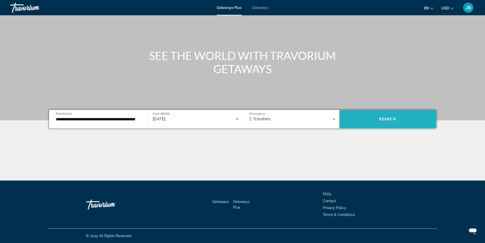
click at [368, 114] on span "Search widget" at bounding box center [387, 119] width 97 height 12
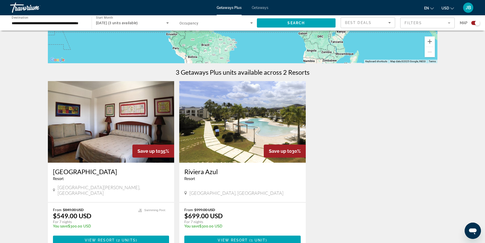
scroll to position [153, 0]
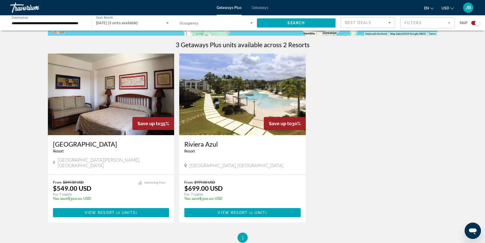
click at [222, 104] on img "Main content" at bounding box center [242, 93] width 126 height 81
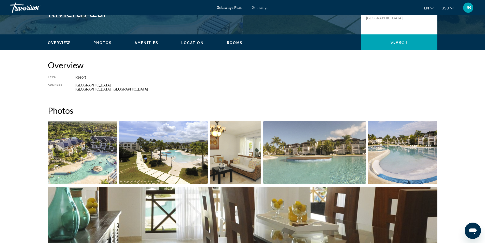
scroll to position [127, 0]
